Goal: Information Seeking & Learning: Get advice/opinions

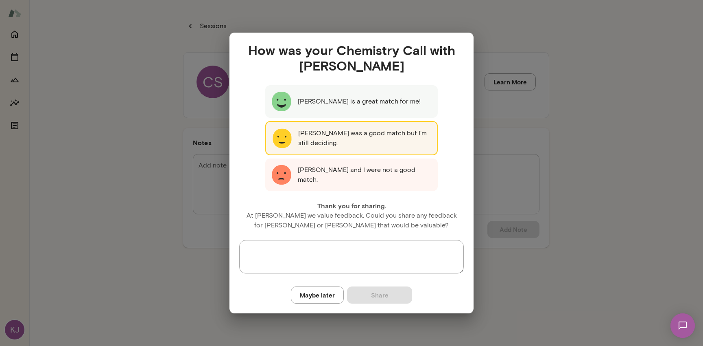
click at [324, 134] on p "Charles Silvestro was a good match but I'm still deciding." at bounding box center [364, 138] width 132 height 20
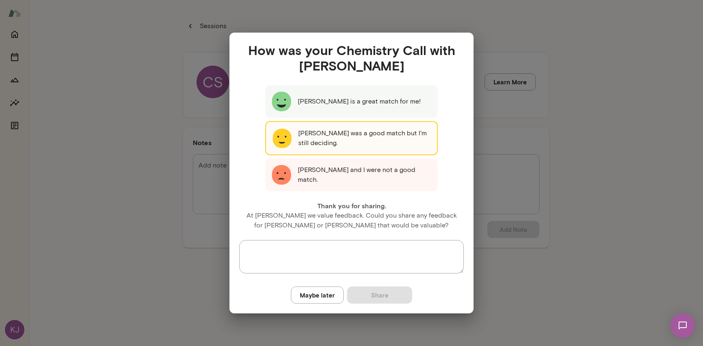
click at [323, 296] on button "Maybe later" at bounding box center [317, 294] width 53 height 17
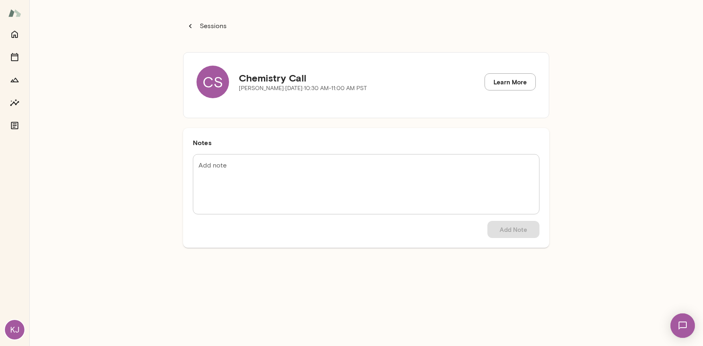
click at [211, 25] on p "Sessions" at bounding box center [212, 26] width 28 height 10
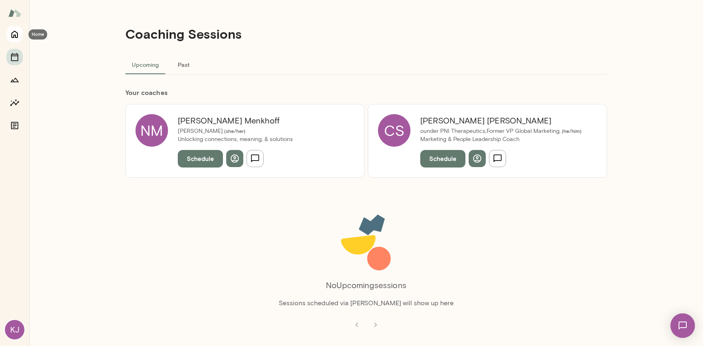
click at [12, 34] on icon "Home" at bounding box center [15, 34] width 10 height 10
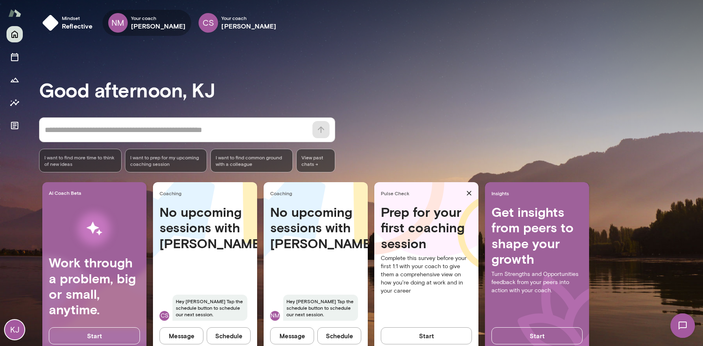
click at [0, 0] on icon "button" at bounding box center [0, 0] width 0 height 0
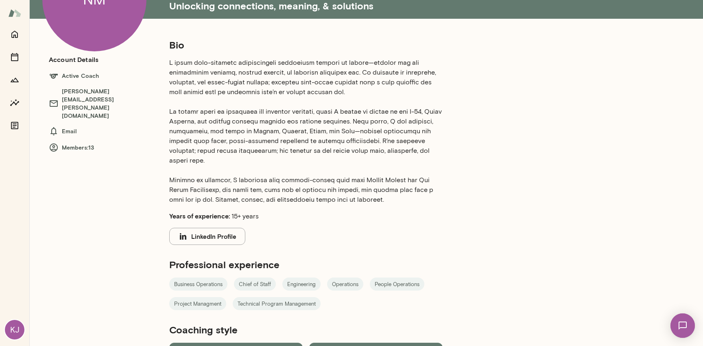
scroll to position [79, 0]
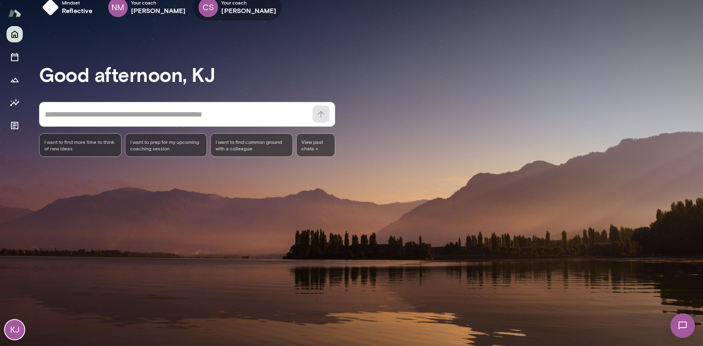
scroll to position [21, 0]
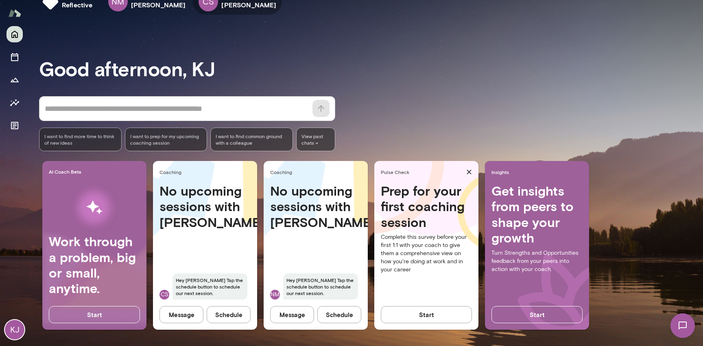
click at [0, 0] on button "button" at bounding box center [0, 0] width 0 height 0
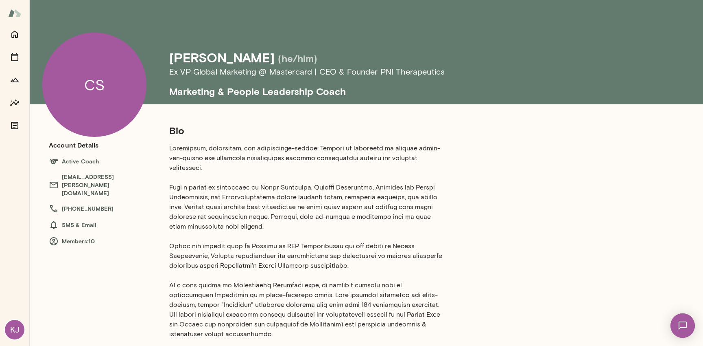
click at [84, 236] on h6 "Members: 10" at bounding box center [101, 241] width 104 height 10
click at [92, 236] on h6 "Members: 10" at bounding box center [101, 241] width 104 height 10
click at [98, 236] on h6 "Members: 10" at bounding box center [101, 241] width 104 height 10
click at [71, 236] on h6 "Members: 10" at bounding box center [101, 241] width 104 height 10
click at [51, 237] on icon at bounding box center [54, 241] width 8 height 8
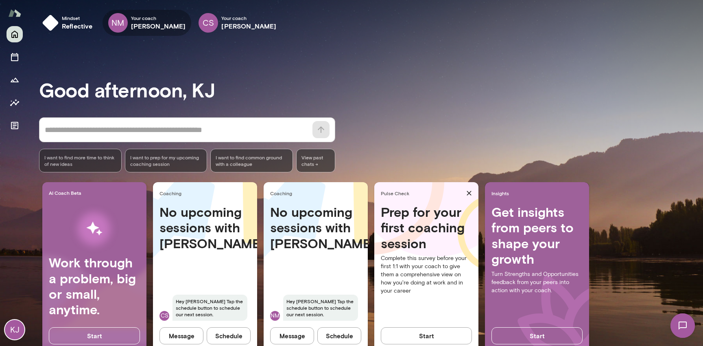
click at [0, 0] on icon "button" at bounding box center [0, 0] width 0 height 0
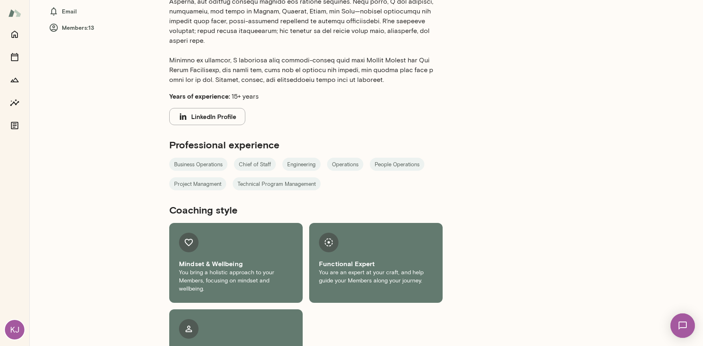
scroll to position [245, 0]
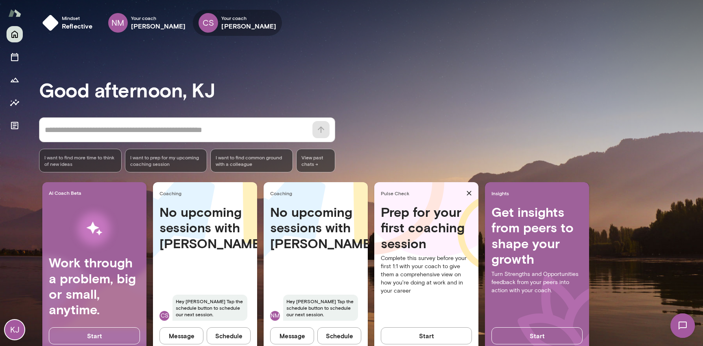
click at [0, 0] on icon "button" at bounding box center [0, 0] width 0 height 0
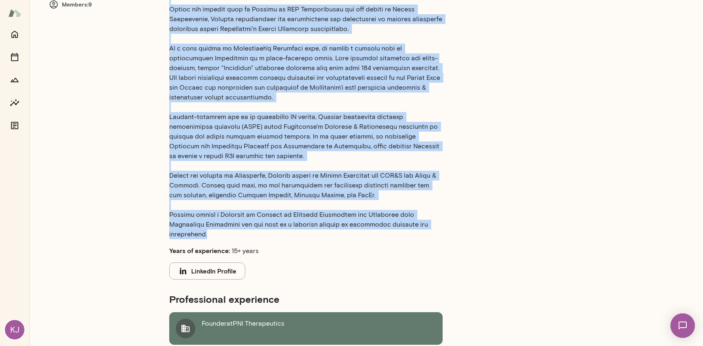
scroll to position [58, 0]
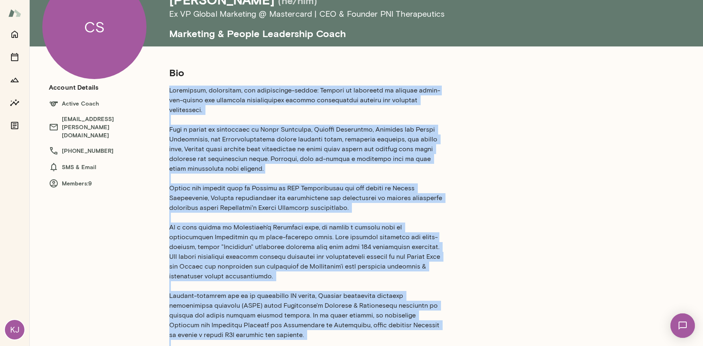
drag, startPoint x: 202, startPoint y: 150, endPoint x: 168, endPoint y: 90, distance: 68.7
copy p "Passionate, thoughtful, and performance-driven: Charles is dedicated to helping…"
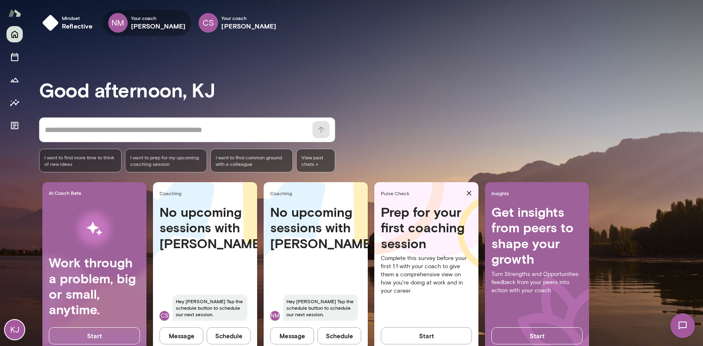
click at [0, 0] on icon "button" at bounding box center [0, 0] width 0 height 0
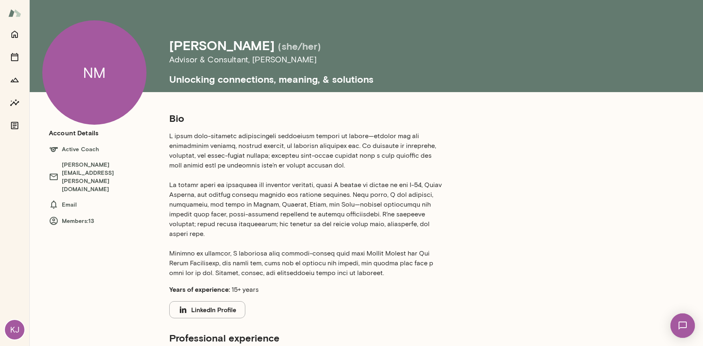
scroll to position [13, 0]
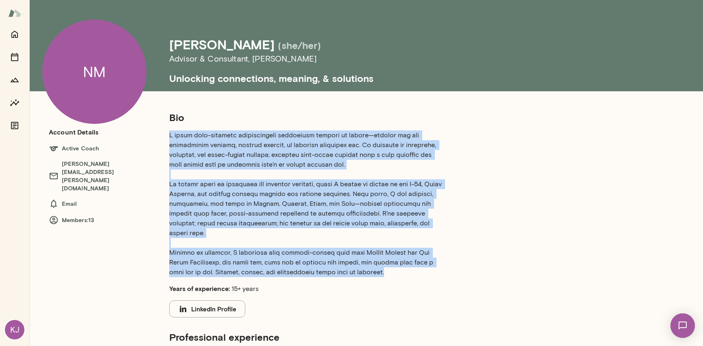
drag, startPoint x: 169, startPoint y: 134, endPoint x: 386, endPoint y: 261, distance: 251.2
click at [386, 261] on div "Bio Years of experience: 15+ years LinkedIn Profile Professional experience Bus…" at bounding box center [394, 346] width 482 height 470
copy p "I coach high-capacity professionals navigating moments of change—leaders who ar…"
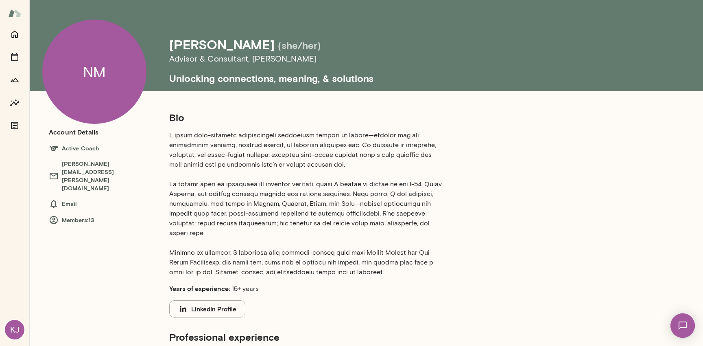
click at [220, 101] on div "NM Nicole Menkhoff (she/her) Advisor & Consultant , Mento Unlocking connections…" at bounding box center [366, 287] width 674 height 600
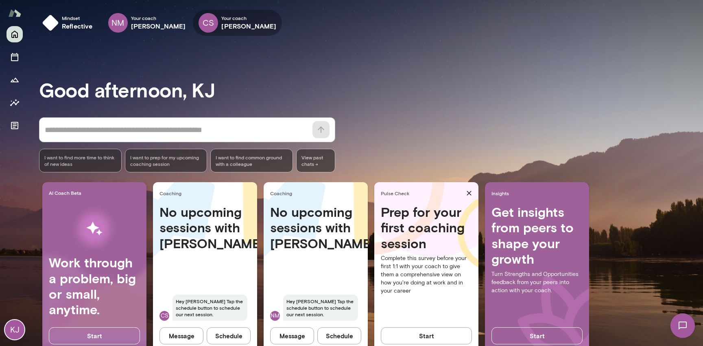
click at [0, 0] on icon "button" at bounding box center [0, 0] width 0 height 0
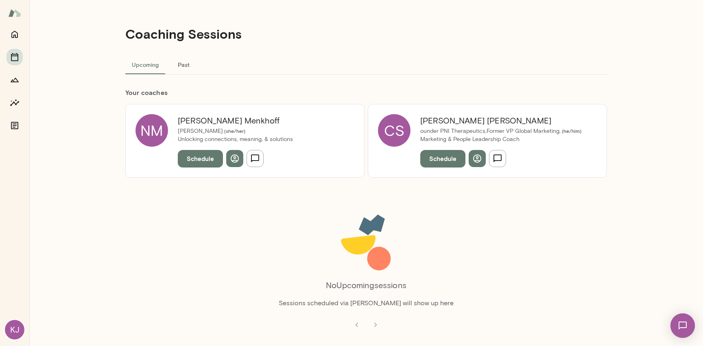
click at [437, 159] on button "Schedule" at bounding box center [443, 158] width 45 height 17
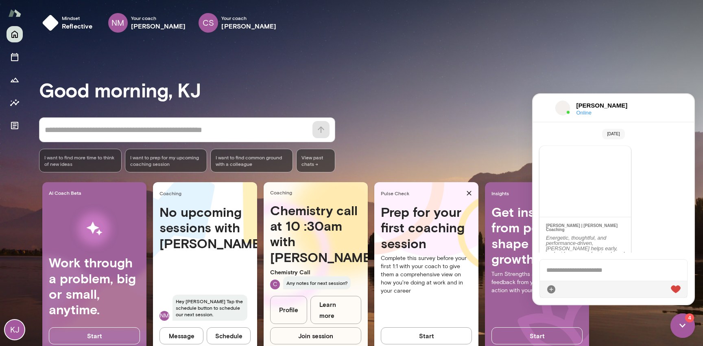
scroll to position [348, 0]
